Goal: Task Accomplishment & Management: Manage account settings

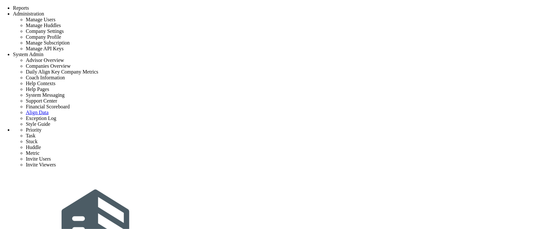
scroll to position [89, 0]
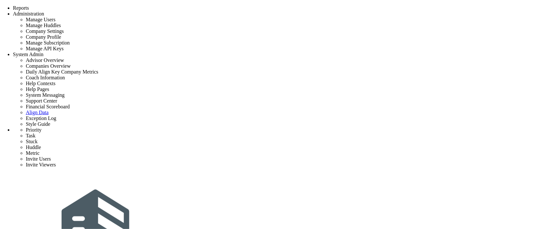
scroll to position [89, 0]
click at [96, 6] on div "Tasks" at bounding box center [89, 3] width 13 height 6
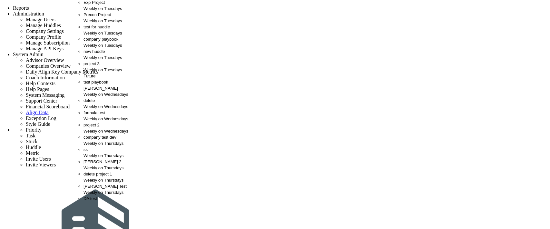
scroll to position [43, 0]
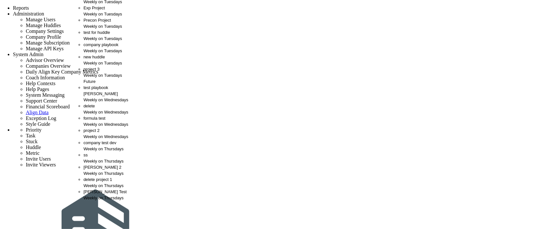
scroll to position [72, 0]
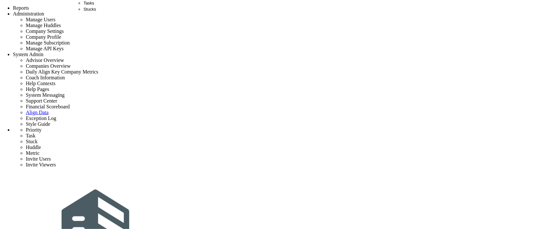
click at [92, 5] on span "Tasks" at bounding box center [88, 3] width 11 height 5
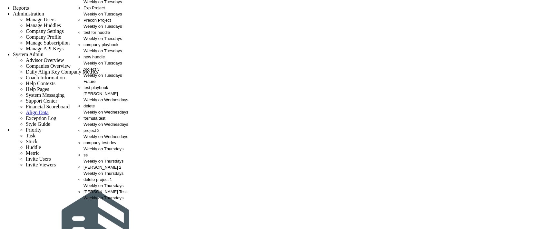
scroll to position [107, 0]
click at [90, 177] on span "delete project 1" at bounding box center [97, 179] width 29 height 5
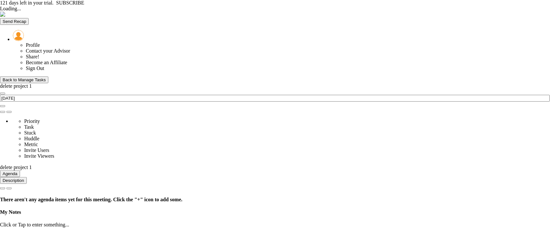
type input "Thursday, September 11, 2025"
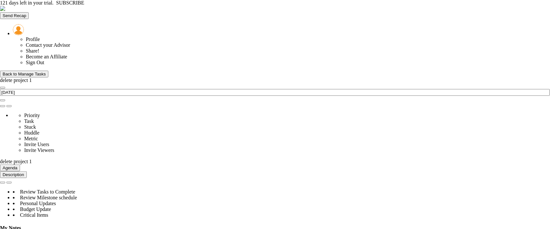
scroll to position [163, 277]
click at [22, 72] on div "Back to Manage Tasks" at bounding box center [24, 74] width 43 height 5
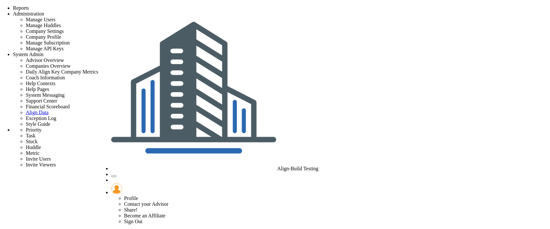
checkbox input "false"
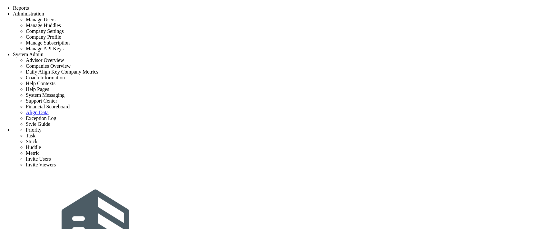
drag, startPoint x: 0, startPoint y: 0, endPoint x: 261, endPoint y: 168, distance: 310.7
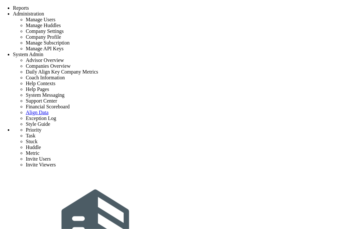
scroll to position [67, 0]
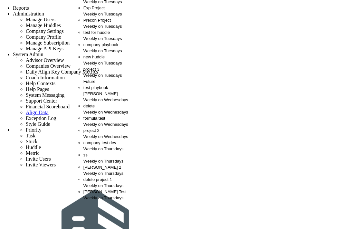
scroll to position [5, 0]
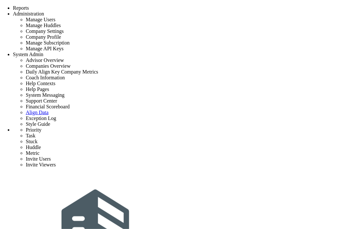
click at [83, 6] on div "Tasks" at bounding box center [89, 3] width 13 height 6
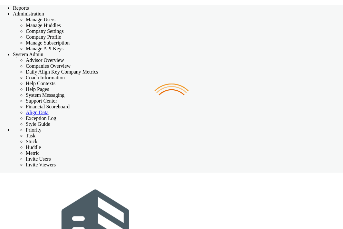
checkbox input "false"
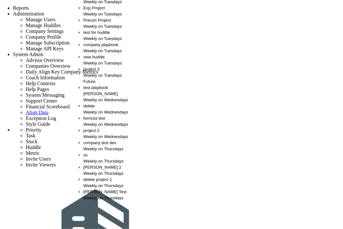
scroll to position [5, 0]
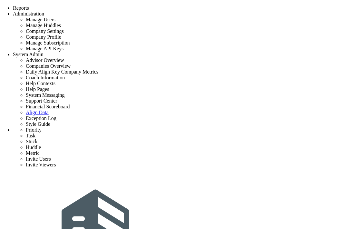
scroll to position [67, 0]
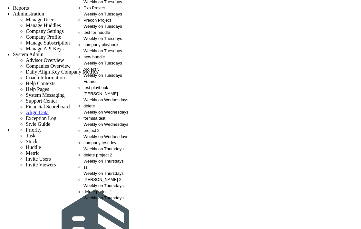
scroll to position [72, 0]
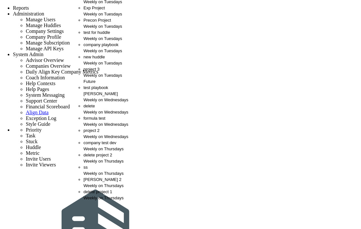
scroll to position [72, 0]
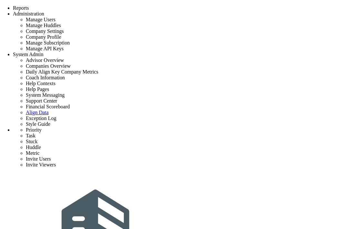
scroll to position [89, 0]
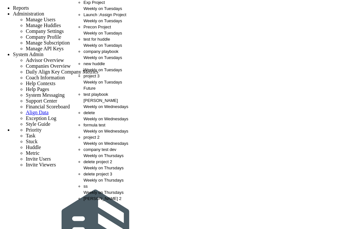
scroll to position [72, 0]
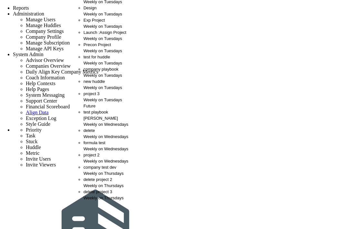
scroll to position [36, 0]
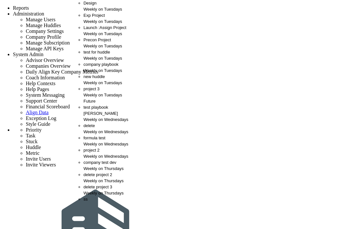
scroll to position [40, 0]
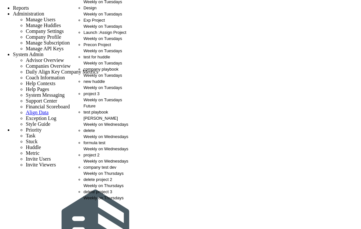
scroll to position [72, 0]
click at [87, 189] on span "delete project 3" at bounding box center [97, 191] width 29 height 5
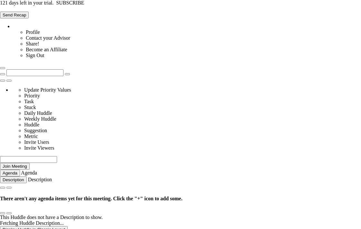
type input "Tuesday, September 9, 2025"
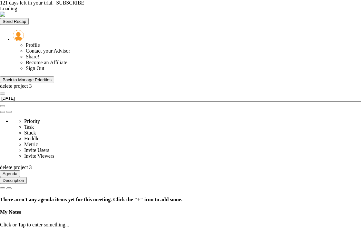
type input "Thursday, September 11, 2025"
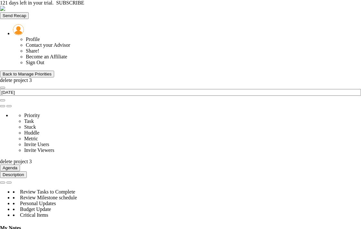
click at [15, 72] on div "Back to Manage Priorities" at bounding box center [27, 74] width 49 height 5
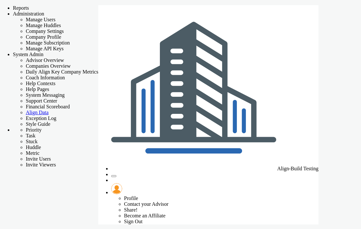
checkbox input "false"
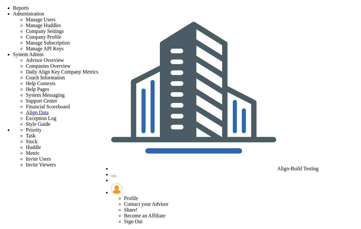
click at [277, 166] on span "Align-Build Testing" at bounding box center [297, 168] width 41 height 5
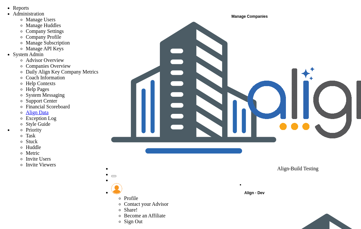
click at [264, 26] on div "Align - Dev" at bounding box center [302, 111] width 116 height 172
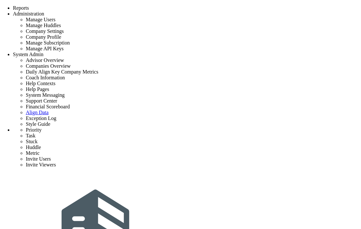
scroll to position [89, 0]
drag, startPoint x: 93, startPoint y: 110, endPoint x: 269, endPoint y: 111, distance: 176.0
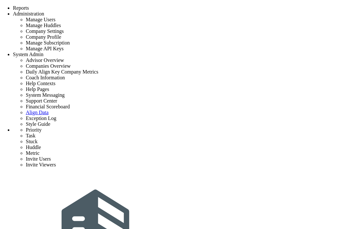
copy p "This will remove the priority and remove any tasks that were associated with pr…"
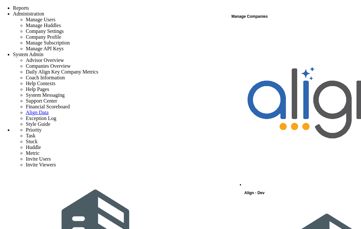
click at [271, 30] on div "Align - Dev" at bounding box center [302, 111] width 116 height 172
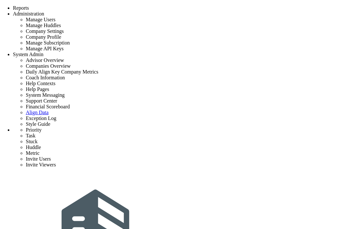
click at [199, 9] on div "Strategy One Page Strategic Plan Alignment Checklist 4D Vision Summary Function…" at bounding box center [180, 198] width 361 height 387
click at [202, 5] on div "Strategy One Page Strategic Plan Alignment Checklist 4D Vision Summary Function…" at bounding box center [180, 198] width 361 height 387
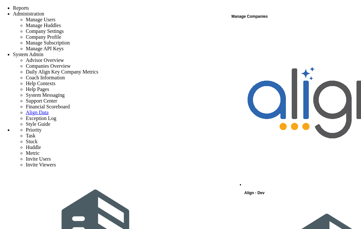
click at [262, 191] on span "Align - Dev" at bounding box center [254, 193] width 20 height 5
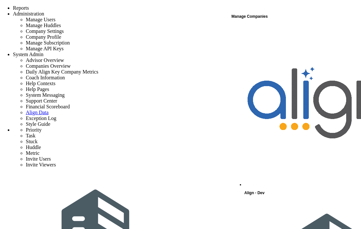
click at [272, 27] on div "Align - Dev" at bounding box center [302, 111] width 116 height 172
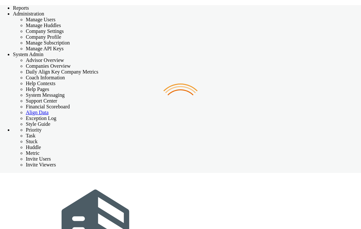
checkbox input "false"
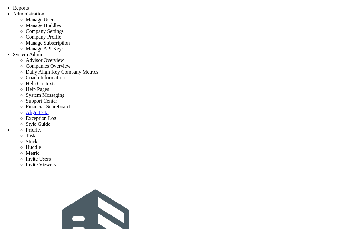
type input "[PERSON_NAME] constructions"
type input "0"
type input "100"
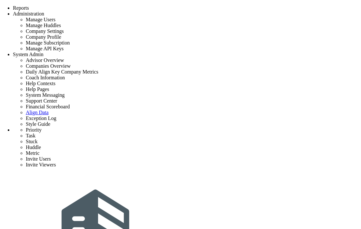
radio input "true"
type input "[PERSON_NAME]"
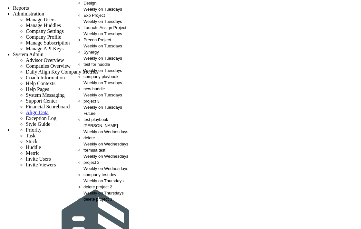
scroll to position [184, 0]
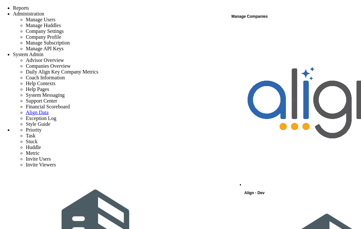
click at [253, 191] on span "Align - Dev" at bounding box center [254, 193] width 20 height 5
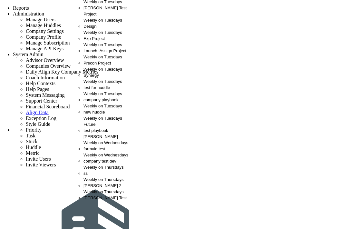
scroll to position [5, 0]
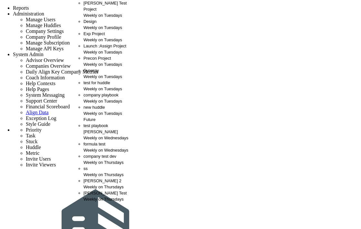
scroll to position [0, 0]
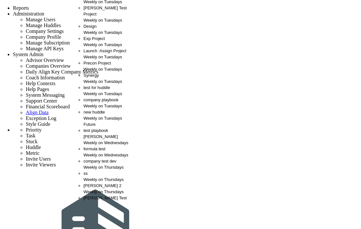
scroll to position [74, 0]
drag, startPoint x: 122, startPoint y: 84, endPoint x: 44, endPoint y: 15, distance: 104.3
click at [121, 97] on div "CLONE - Exp Project Weekly on Tuesdays CMAR Precon Weekly on Tuesdays CMAR Test…" at bounding box center [109, 50] width 52 height 141
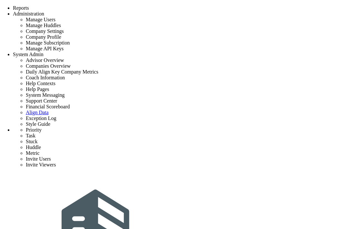
scroll to position [67, 0]
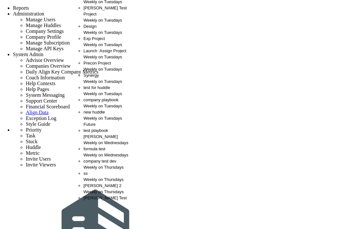
scroll to position [0, 0]
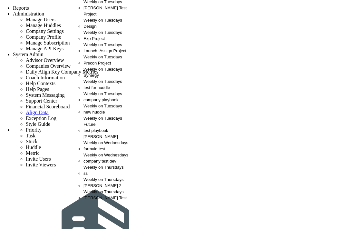
scroll to position [36, 0]
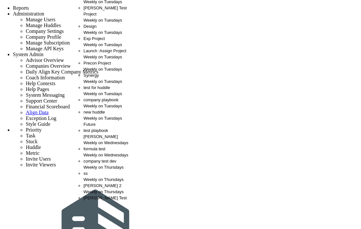
scroll to position [39, 0]
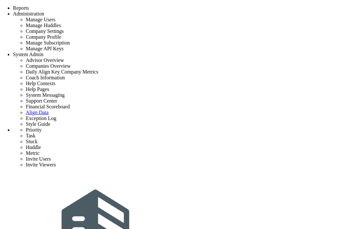
scroll to position [36, 0]
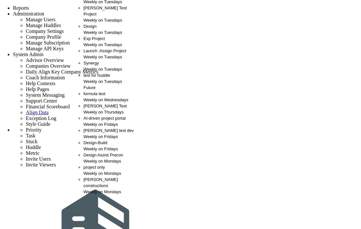
scroll to position [25, 0]
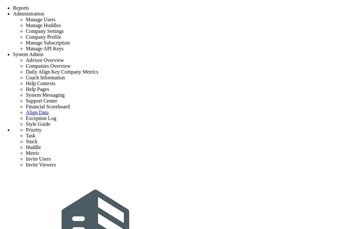
scroll to position [45, 0]
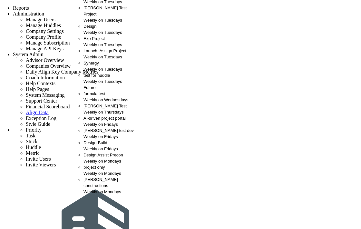
scroll to position [25, 0]
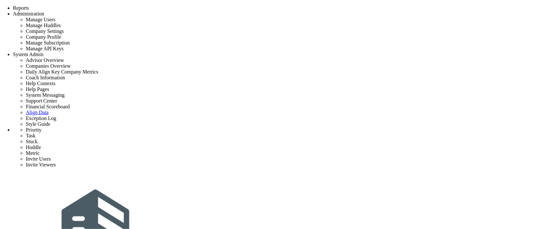
type input "test 7"
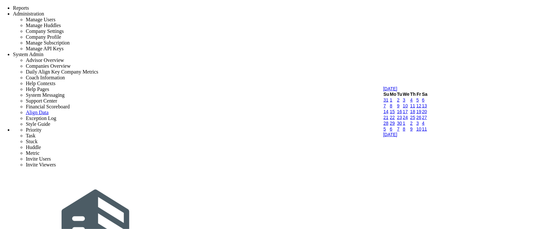
click at [408, 108] on link "10" at bounding box center [405, 105] width 5 height 5
type input "[DATE]"
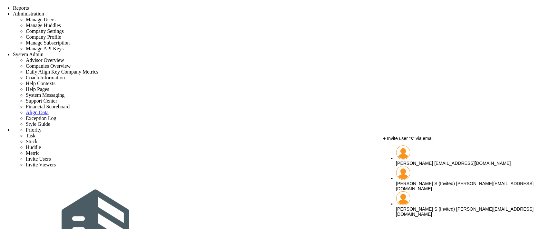
click at [430, 161] on span "[PERSON_NAME]" at bounding box center [414, 163] width 37 height 5
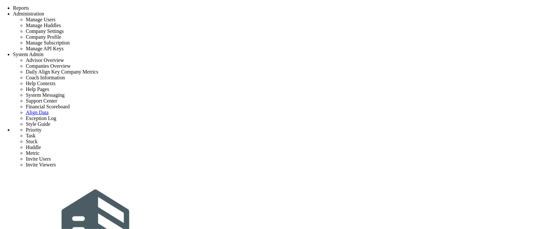
type input "[PERSON_NAME]"
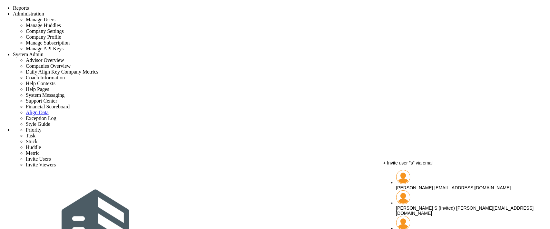
click at [421, 185] on span "[PERSON_NAME]" at bounding box center [414, 187] width 37 height 5
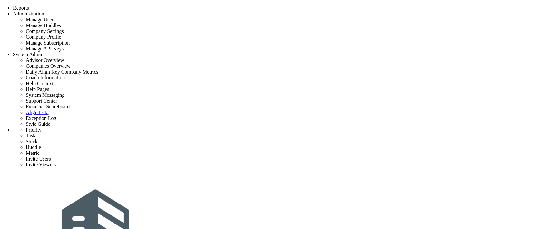
scroll to position [8, 0]
type input "[PERSON_NAME]"
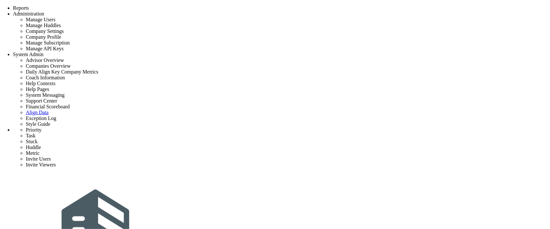
type input "s"
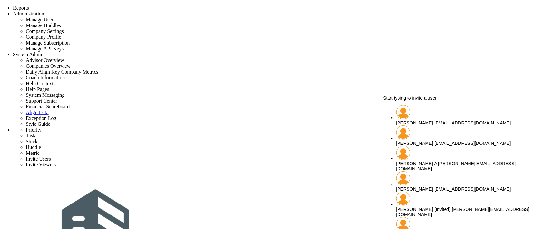
click at [411, 120] on span "[PERSON_NAME]" at bounding box center [414, 122] width 37 height 5
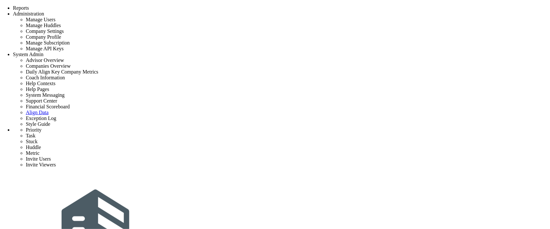
type input "[PERSON_NAME]"
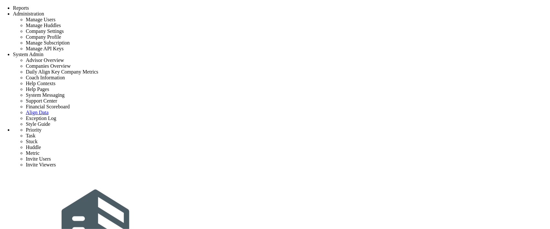
scroll to position [89, 0]
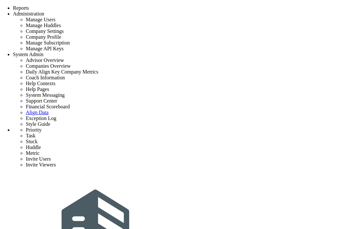
type input "delete project 7"
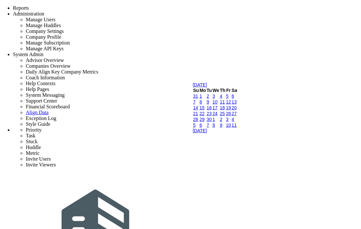
click at [225, 104] on link "11" at bounding box center [222, 101] width 5 height 5
type input "[DATE]"
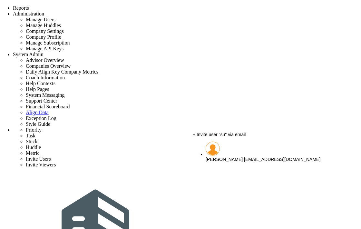
click at [233, 157] on span "[PERSON_NAME]" at bounding box center [224, 159] width 37 height 5
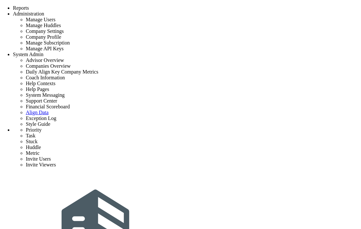
type input "[PERSON_NAME]"
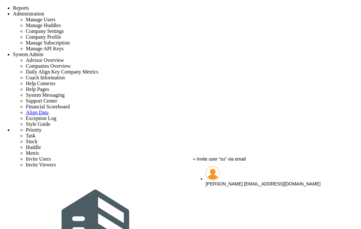
click at [236, 181] on span "[PERSON_NAME]" at bounding box center [224, 183] width 37 height 5
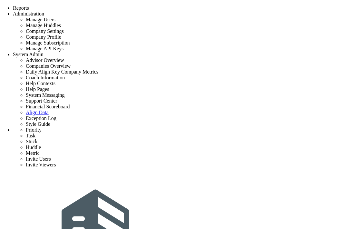
type input "[PERSON_NAME]"
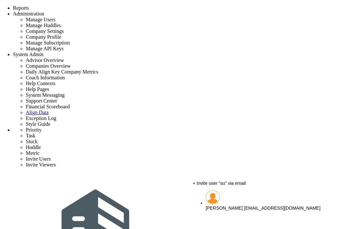
click at [228, 205] on div "[PERSON_NAME] [EMAIL_ADDRESS][DOMAIN_NAME]" at bounding box center [276, 207] width 140 height 5
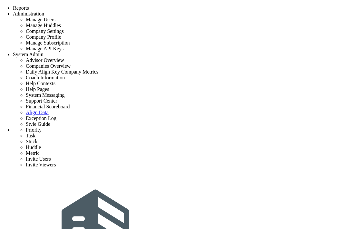
scroll to position [3, 0]
type input "[PERSON_NAME]"
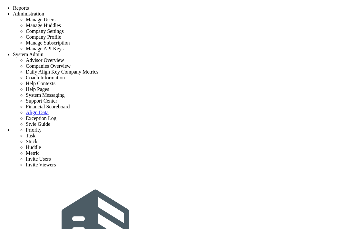
scroll to position [111, 0]
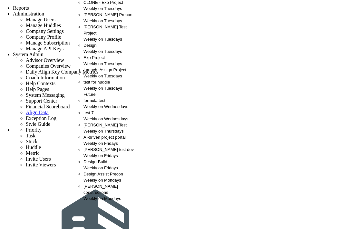
scroll to position [0, 0]
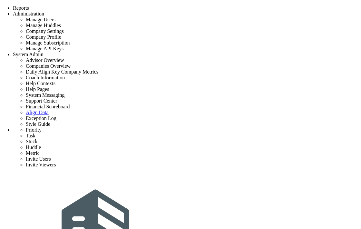
type input "delete project 8"
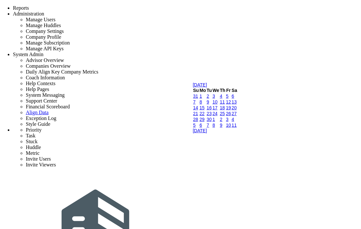
click at [225, 104] on link "11" at bounding box center [222, 101] width 5 height 5
type input "9/11/2025"
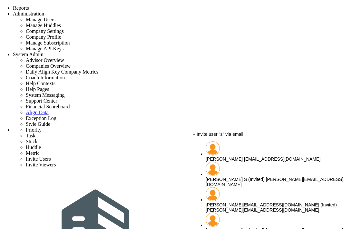
click at [243, 156] on span "[PERSON_NAME]" at bounding box center [224, 158] width 37 height 5
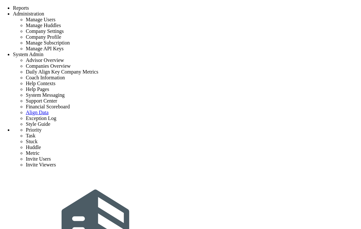
type input "[PERSON_NAME]"
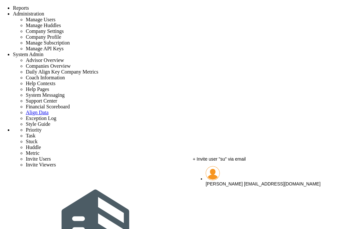
click at [243, 181] on span "[PERSON_NAME]" at bounding box center [224, 183] width 37 height 5
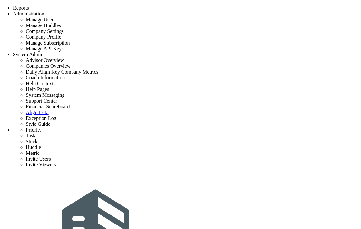
type input "[PERSON_NAME]"
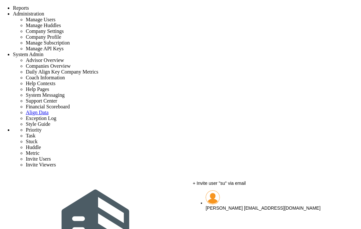
click at [242, 205] on span "[PERSON_NAME]" at bounding box center [224, 207] width 37 height 5
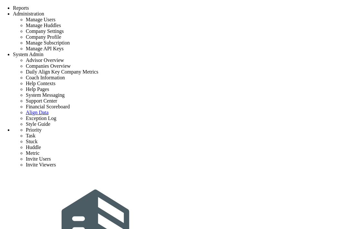
type input "[PERSON_NAME]"
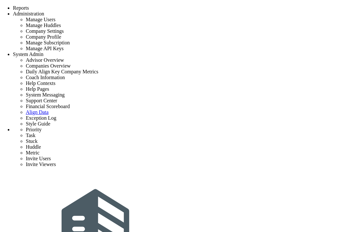
scroll to position [107, 0]
